Goal: Information Seeking & Learning: Learn about a topic

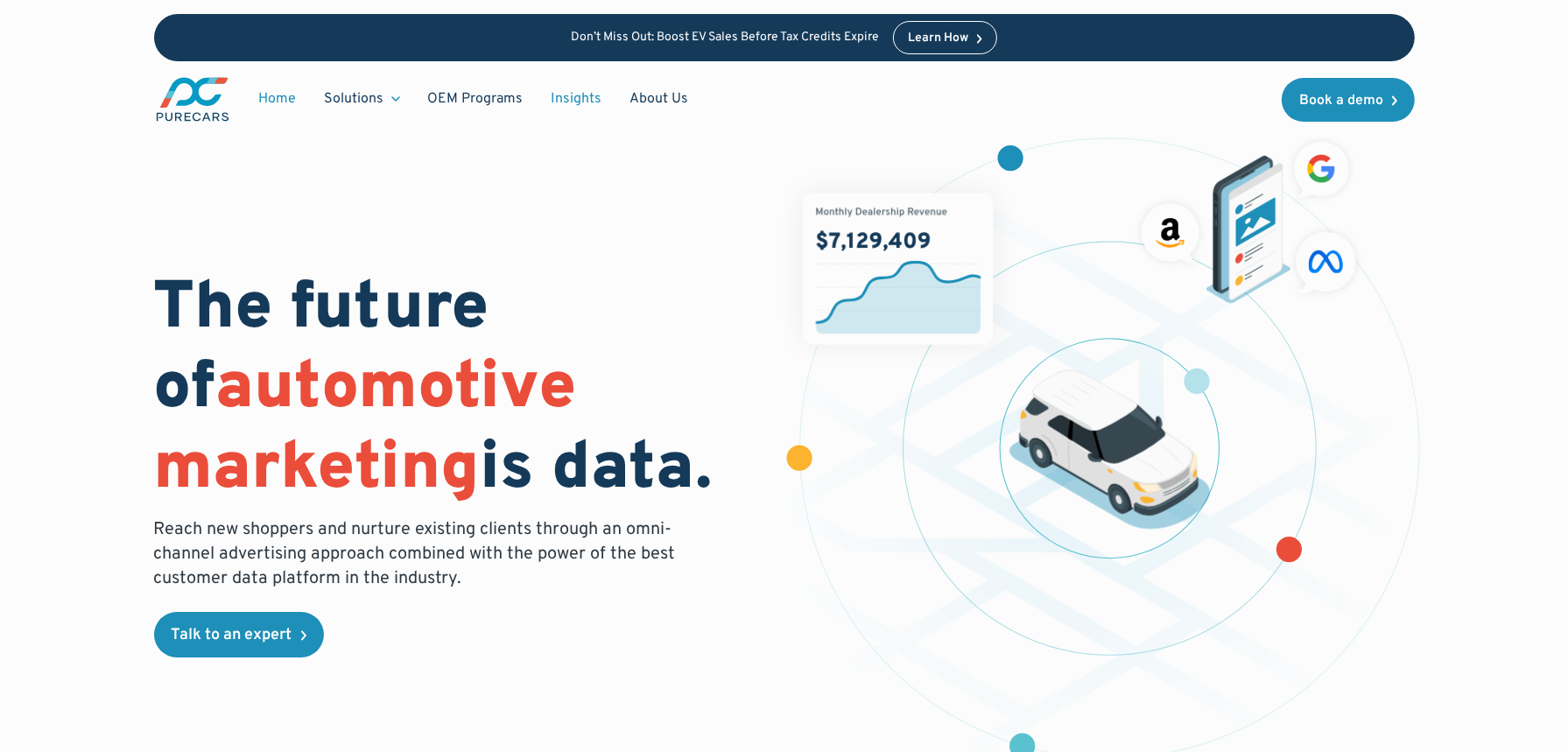
click at [580, 95] on link "Insights" at bounding box center [577, 99] width 79 height 33
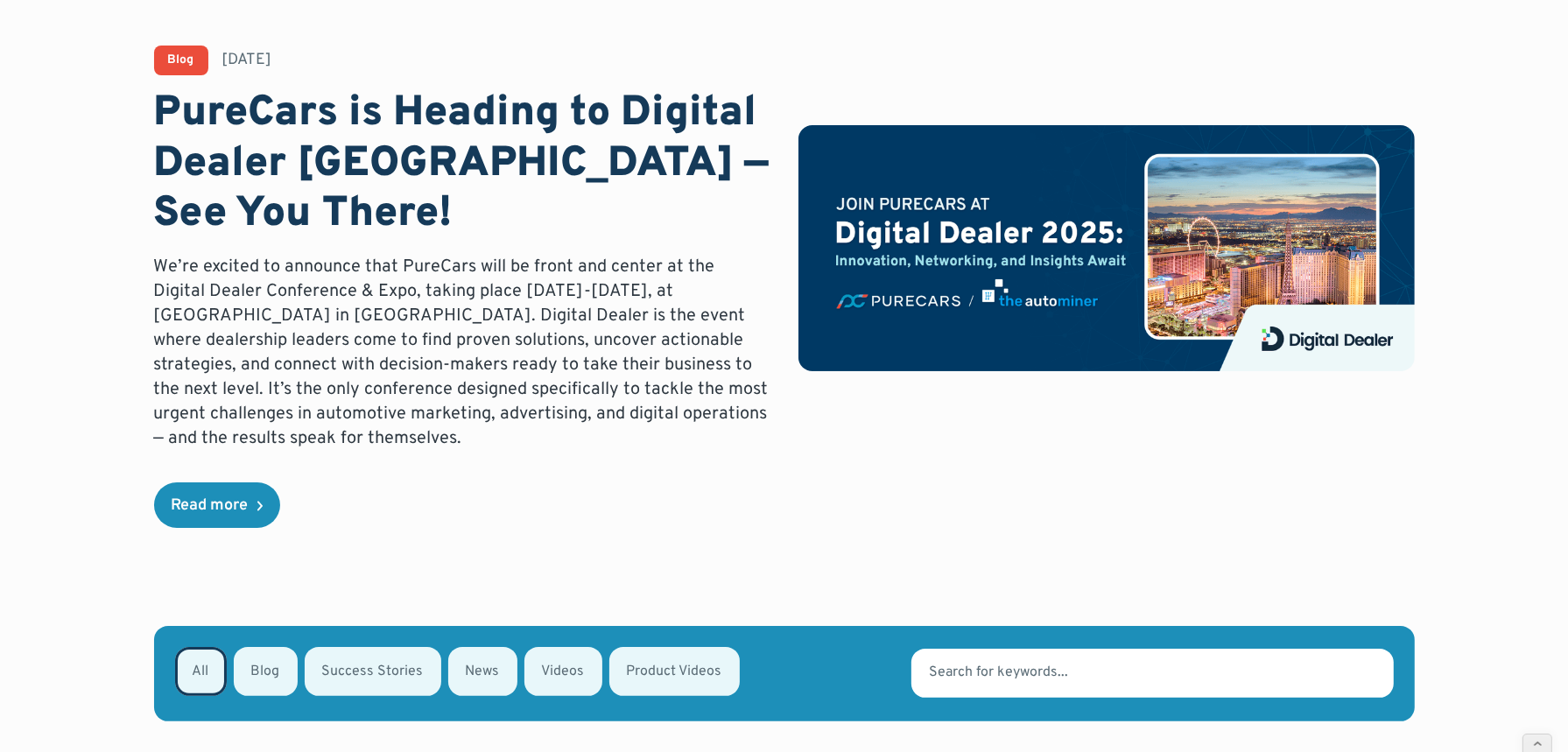
scroll to position [125, 0]
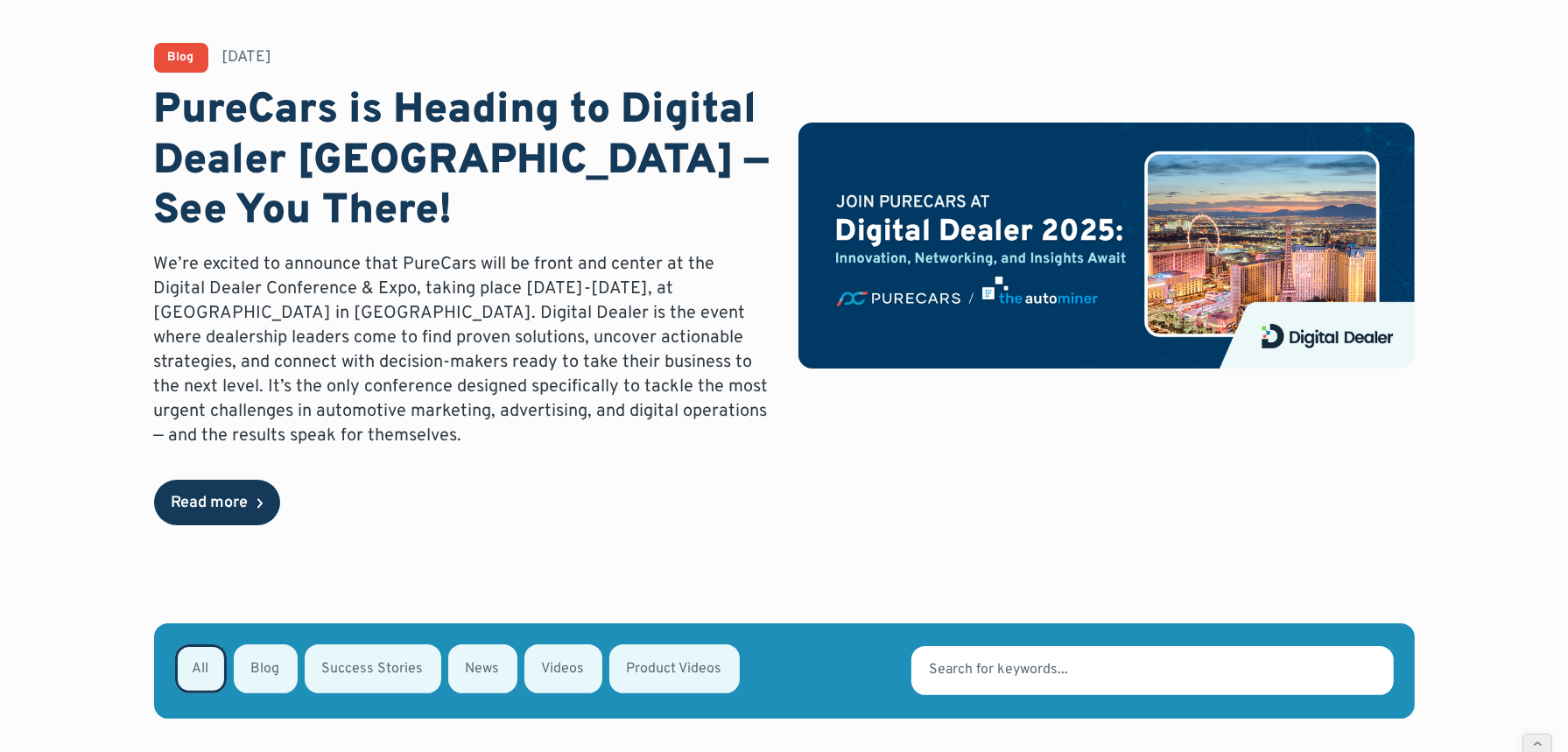
click at [213, 490] on link "Read more" at bounding box center [217, 503] width 126 height 46
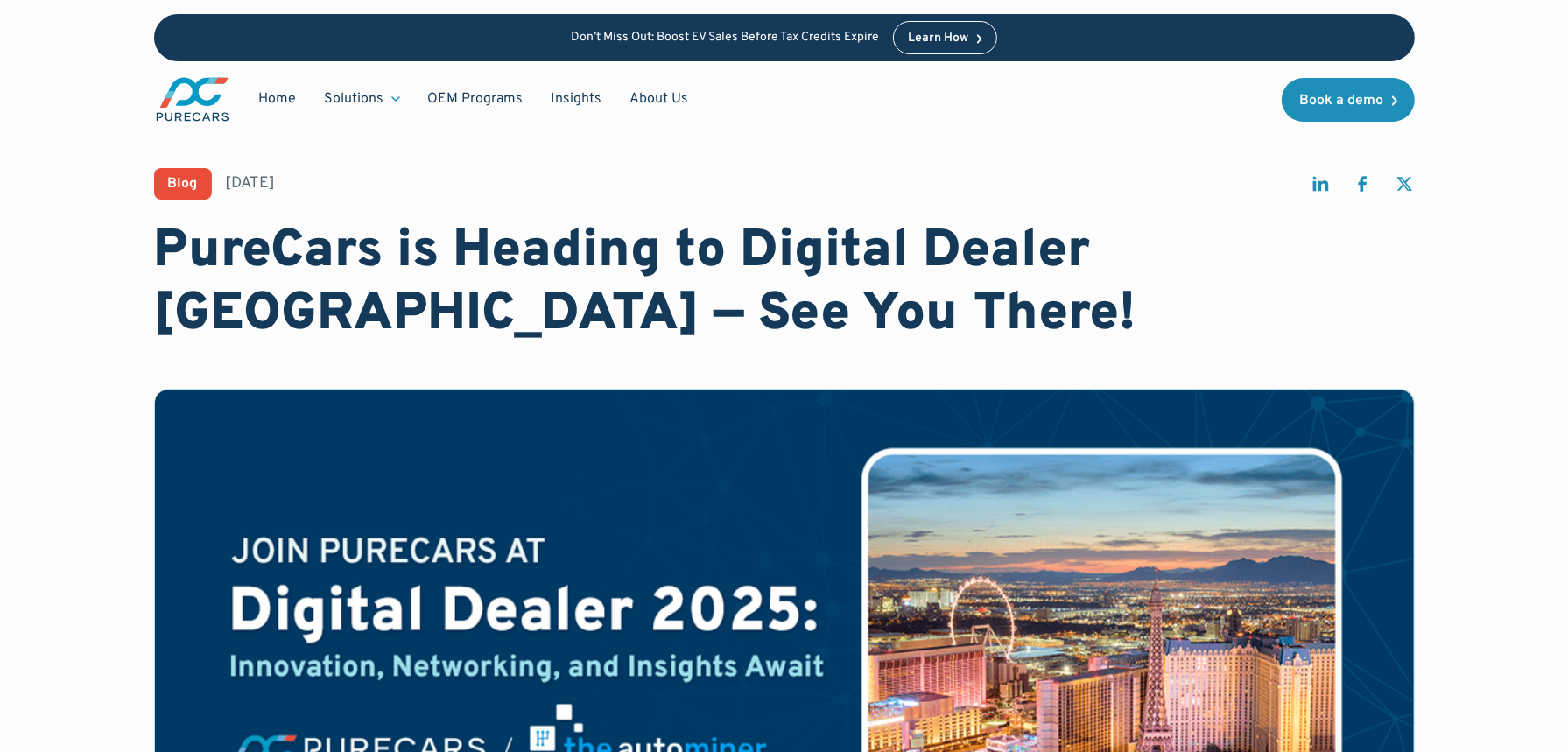
scroll to position [747, 0]
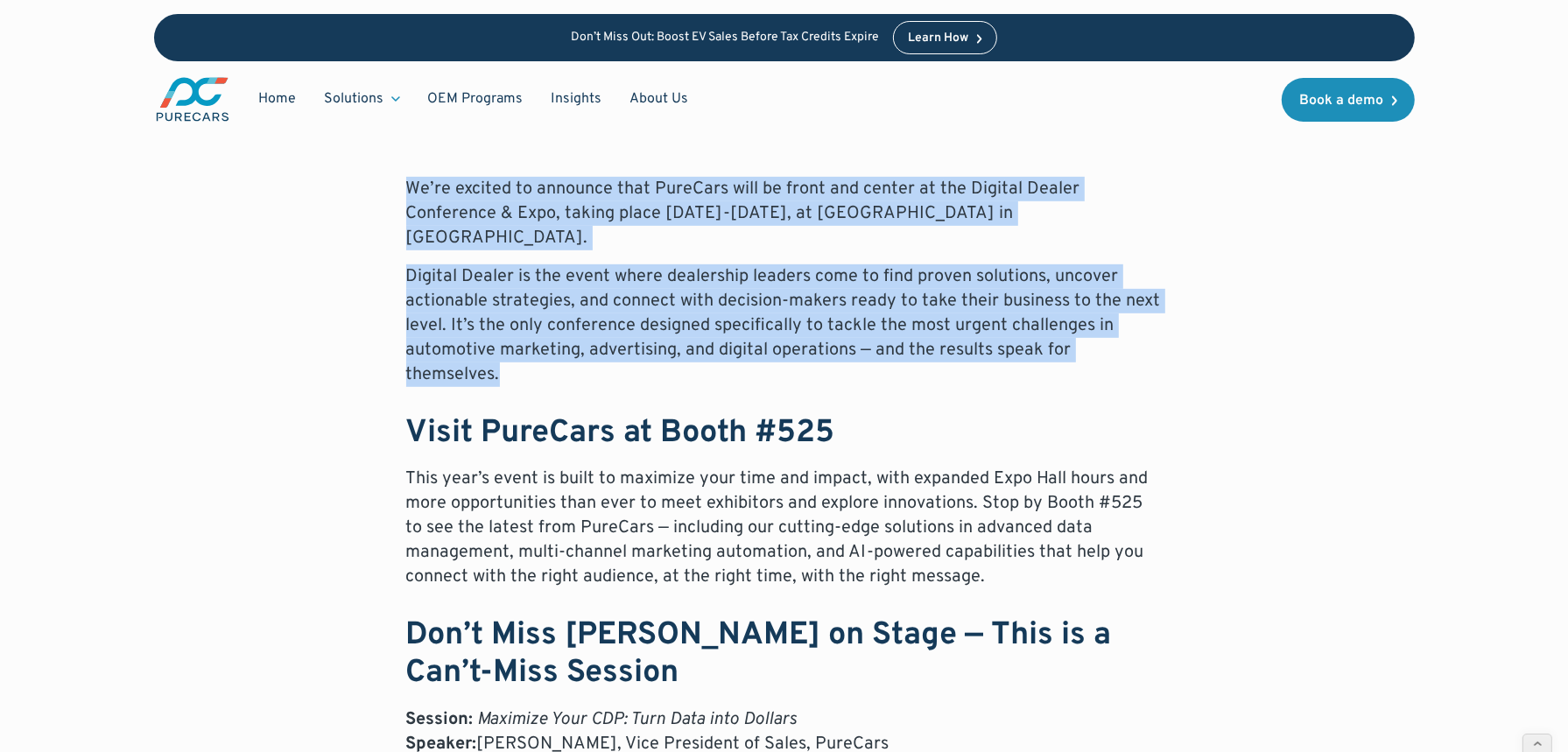
drag, startPoint x: 396, startPoint y: 178, endPoint x: 1214, endPoint y: 348, distance: 835.5
copy div "We’re excited to announce that PureCars will be front and center at the Digital…"
